Goal: Task Accomplishment & Management: Manage account settings

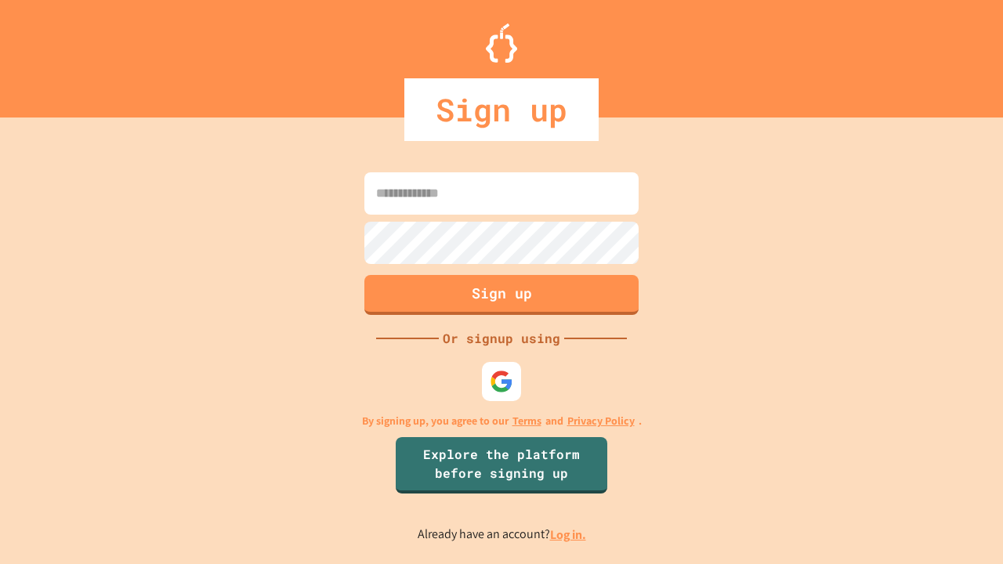
click at [569, 534] on link "Log in." at bounding box center [568, 534] width 36 height 16
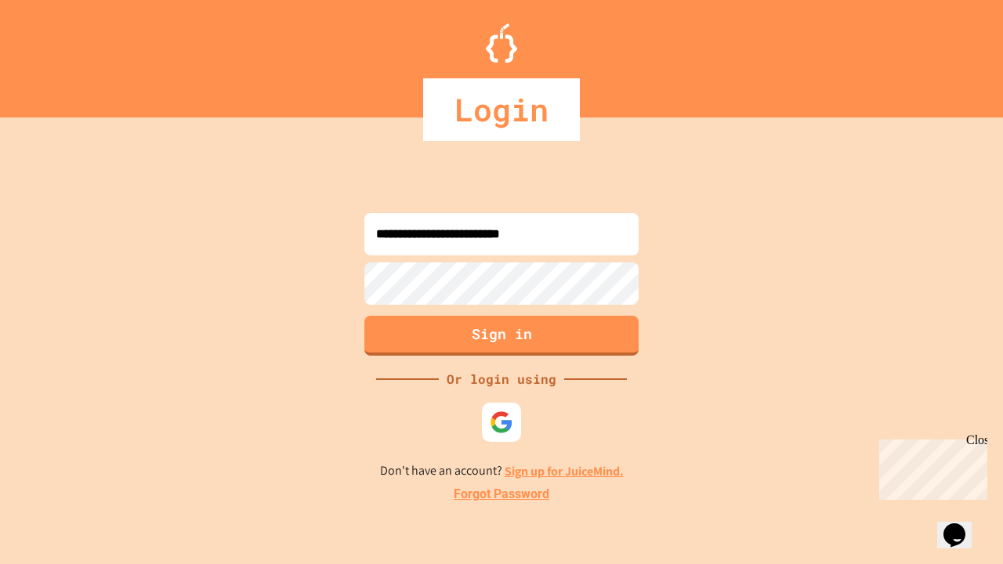
type input "**********"
